Goal: Information Seeking & Learning: Learn about a topic

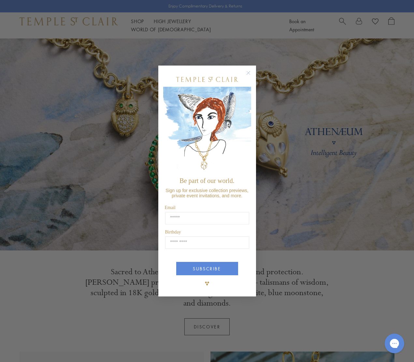
click at [249, 72] on circle "Close dialog" at bounding box center [248, 73] width 8 height 8
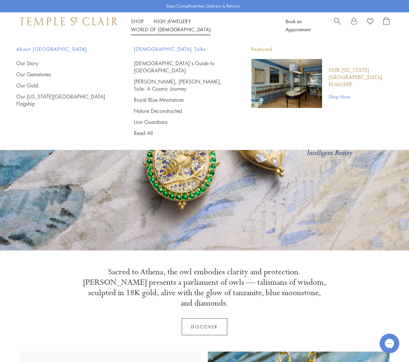
click at [211, 26] on link "World of [GEOGRAPHIC_DATA][DEMOGRAPHIC_DATA]" at bounding box center [171, 29] width 80 height 7
click at [149, 118] on link "Lion Guardians" at bounding box center [180, 121] width 92 height 7
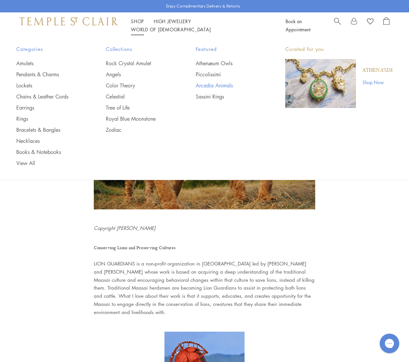
click at [211, 85] on link "Arcadia Animals" at bounding box center [228, 85] width 64 height 7
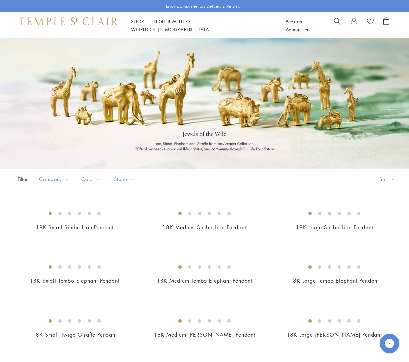
drag, startPoint x: 133, startPoint y: 148, endPoint x: 191, endPoint y: 150, distance: 58.7
click at [191, 150] on div at bounding box center [204, 103] width 409 height 130
drag, startPoint x: 178, startPoint y: 132, endPoint x: 271, endPoint y: 150, distance: 94.8
click at [271, 150] on div at bounding box center [204, 103] width 409 height 130
drag, startPoint x: 134, startPoint y: 148, endPoint x: 239, endPoint y: 150, distance: 105.0
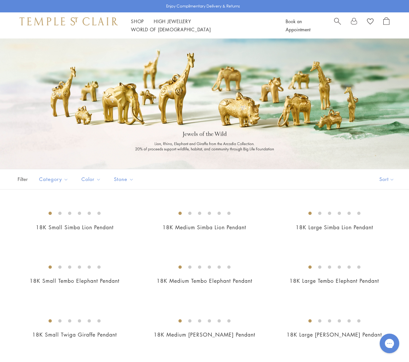
click at [239, 150] on div at bounding box center [204, 103] width 409 height 130
drag, startPoint x: 135, startPoint y: 149, endPoint x: 166, endPoint y: 151, distance: 31.0
click at [166, 151] on div at bounding box center [204, 103] width 409 height 130
click at [291, 144] on div at bounding box center [204, 103] width 409 height 130
